Goal: Information Seeking & Learning: Learn about a topic

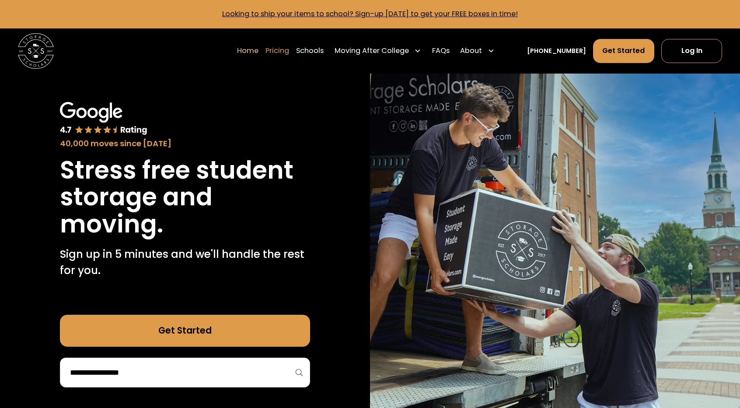
click at [289, 50] on link "Pricing" at bounding box center [278, 50] width 24 height 25
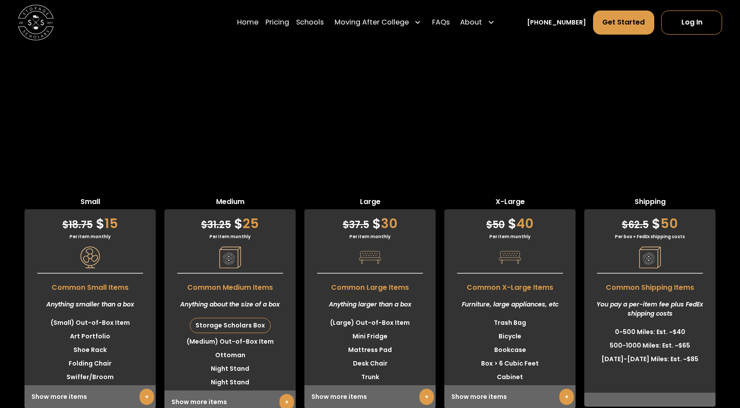
click at [564, 388] on link "+" at bounding box center [566, 396] width 14 height 16
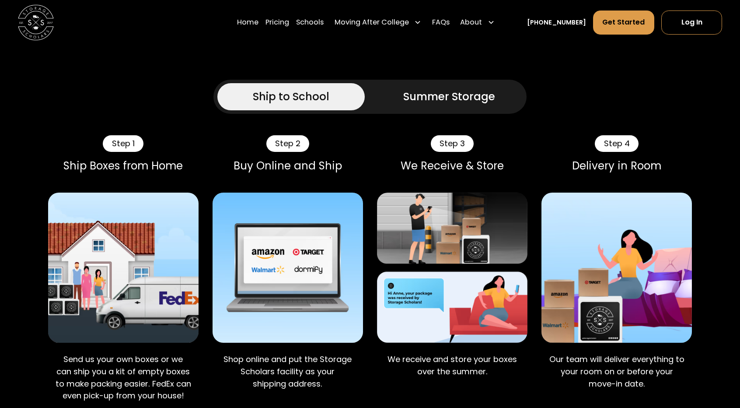
scroll to position [636, 0]
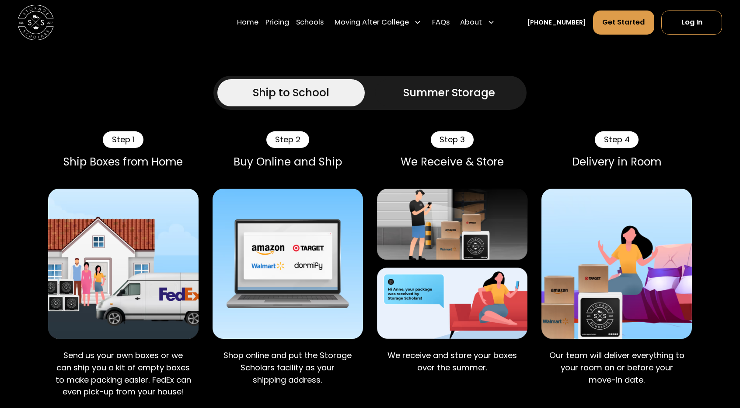
click at [448, 95] on div "Summer Storage" at bounding box center [449, 93] width 92 height 16
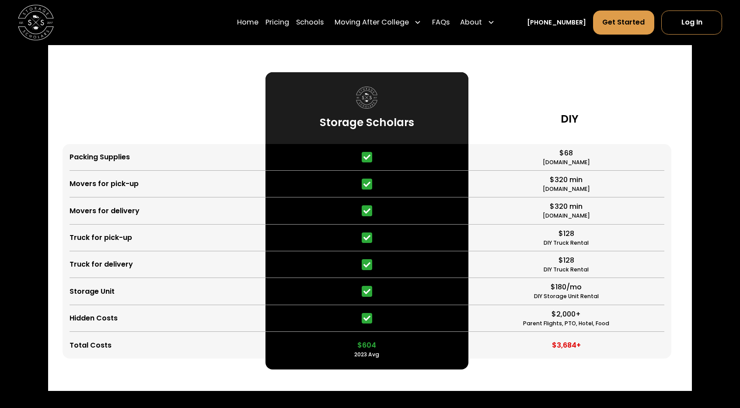
scroll to position [2258, 0]
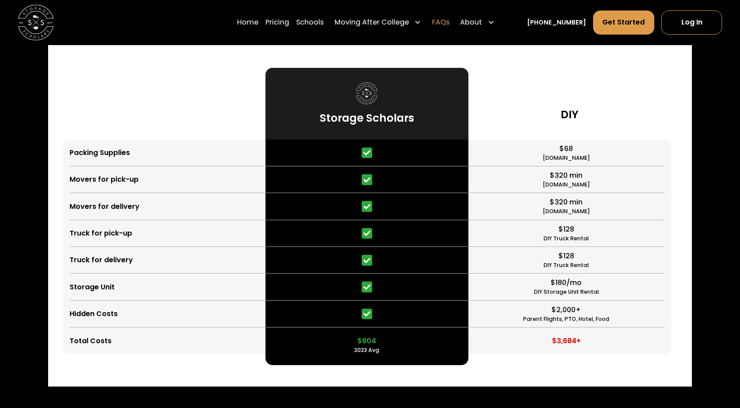
click at [450, 22] on link "FAQs" at bounding box center [440, 22] width 17 height 25
